Goal: Navigation & Orientation: Go to known website

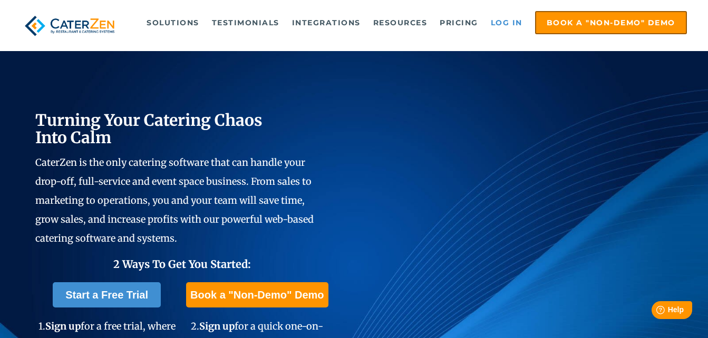
click at [496, 21] on link "Log in" at bounding box center [506, 22] width 42 height 21
click at [499, 26] on link "Log in" at bounding box center [506, 22] width 42 height 21
click at [511, 26] on link "Log in" at bounding box center [506, 22] width 42 height 21
